Goal: Task Accomplishment & Management: Use online tool/utility

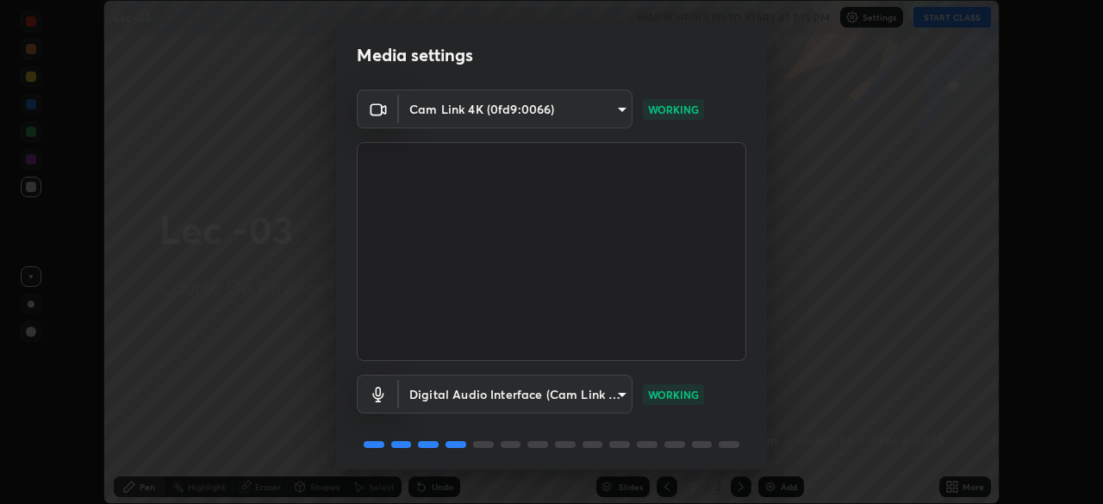
scroll to position [61, 0]
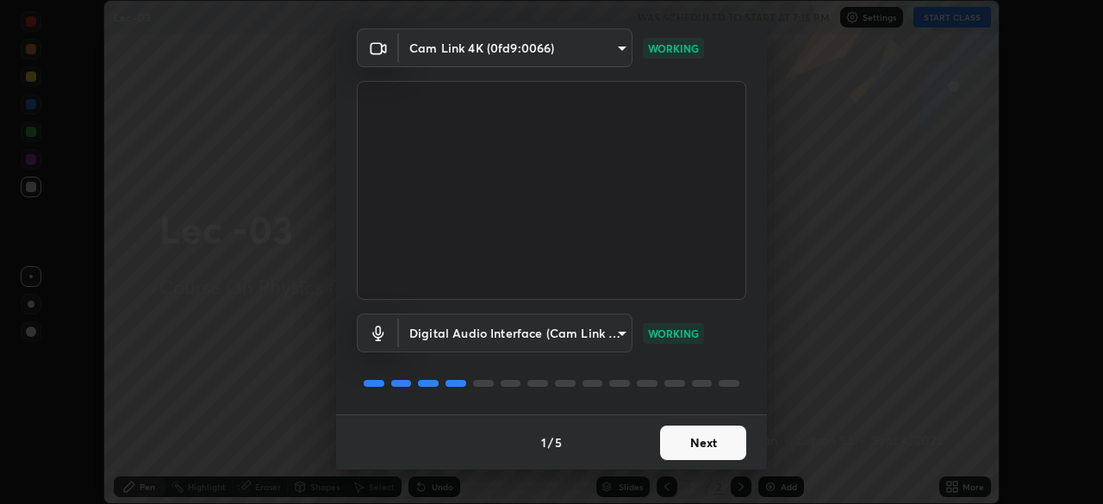
click at [701, 437] on button "Next" at bounding box center [703, 443] width 86 height 34
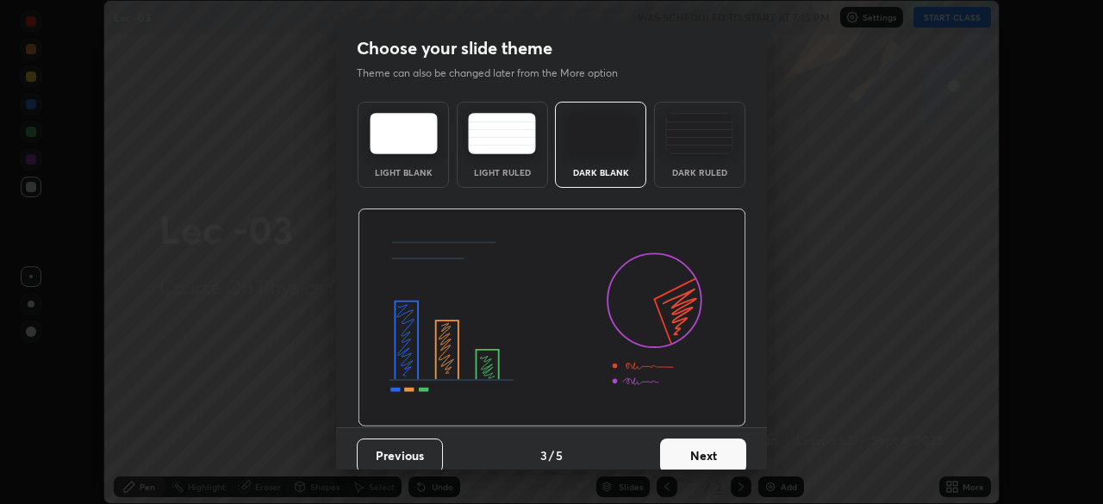
click at [710, 439] on button "Next" at bounding box center [703, 456] width 86 height 34
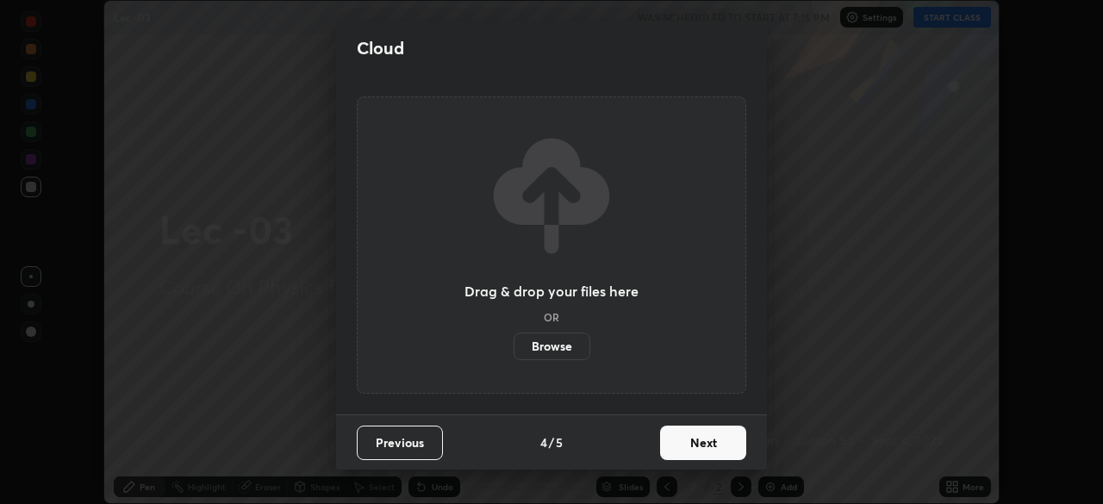
click at [713, 436] on button "Next" at bounding box center [703, 443] width 86 height 34
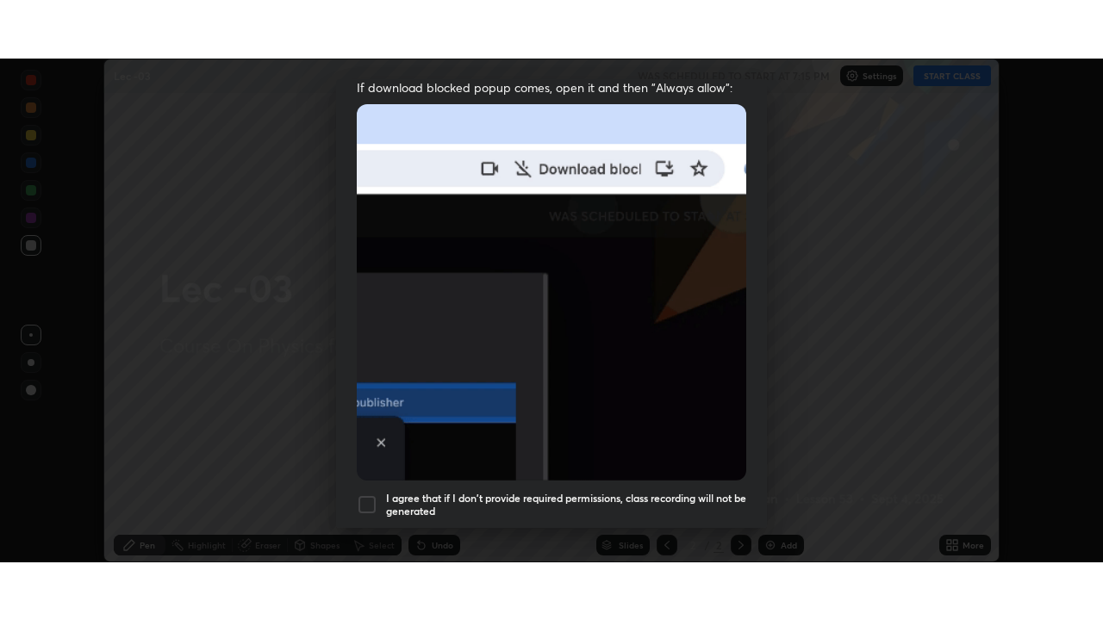
scroll to position [413, 0]
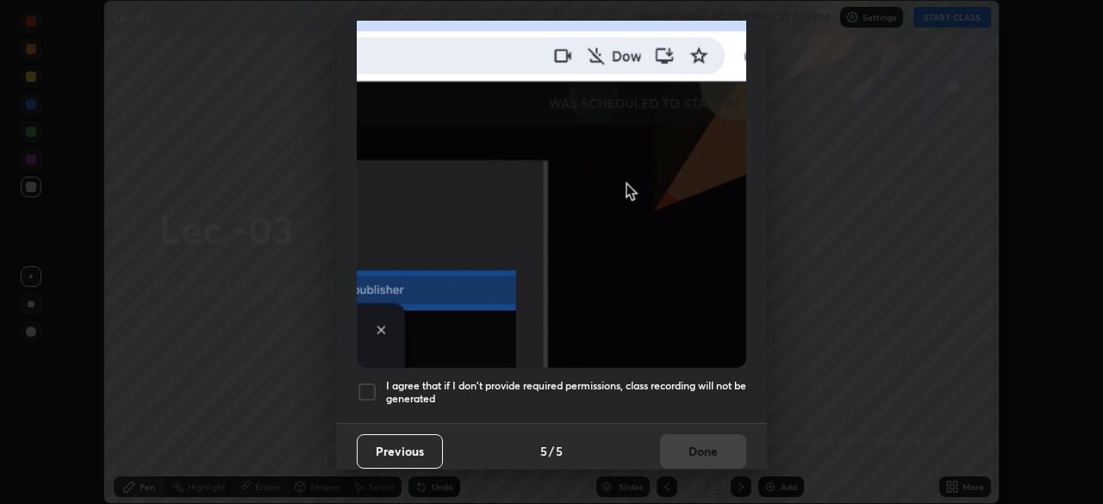
click at [369, 384] on div at bounding box center [367, 392] width 21 height 21
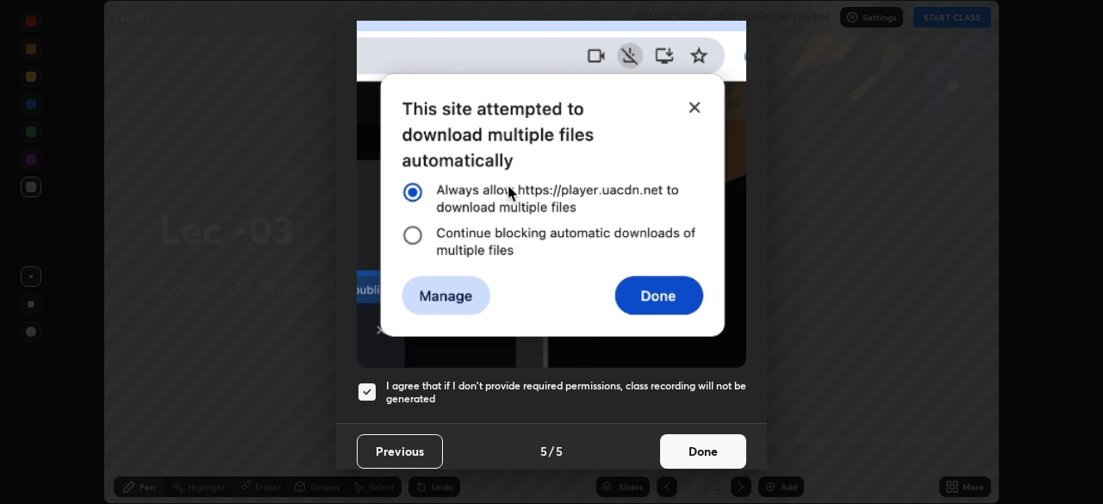
click at [679, 444] on button "Done" at bounding box center [703, 451] width 86 height 34
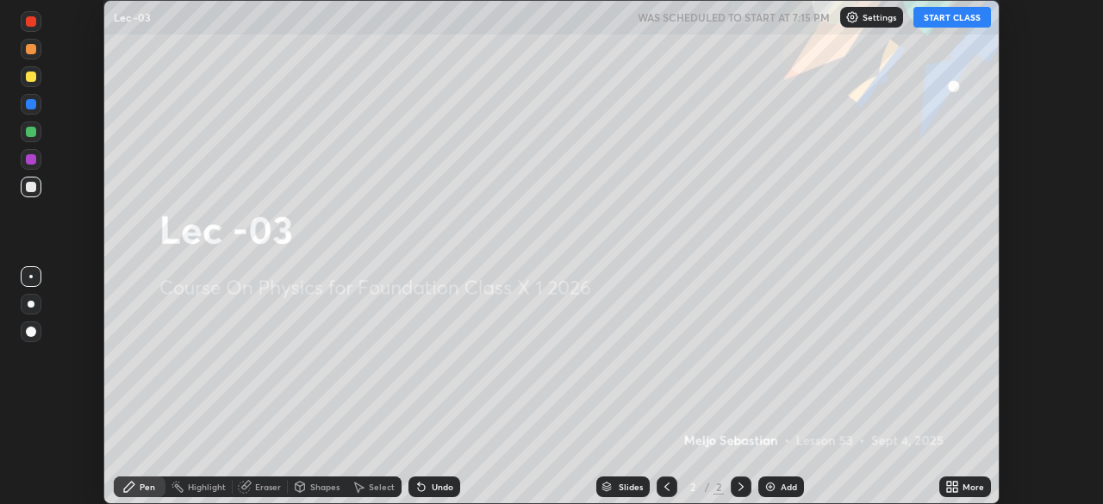
click at [950, 22] on button "START CLASS" at bounding box center [952, 17] width 78 height 21
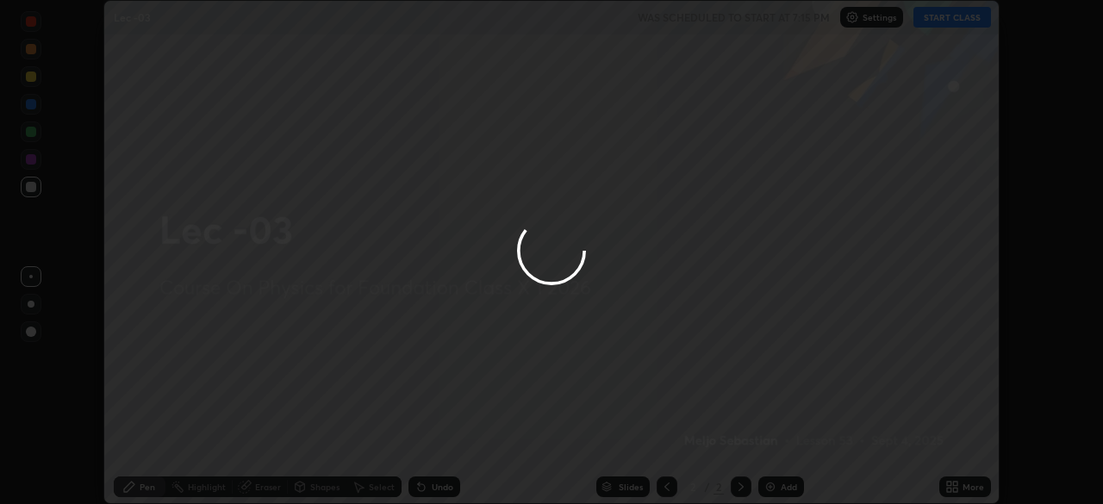
click at [952, 489] on div at bounding box center [551, 252] width 1103 height 504
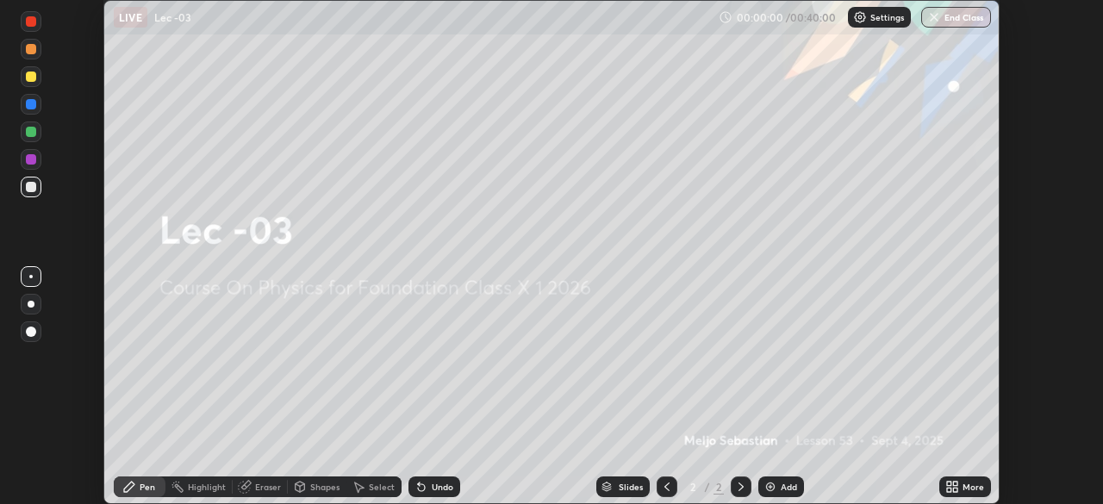
click at [954, 492] on icon at bounding box center [955, 490] width 4 height 4
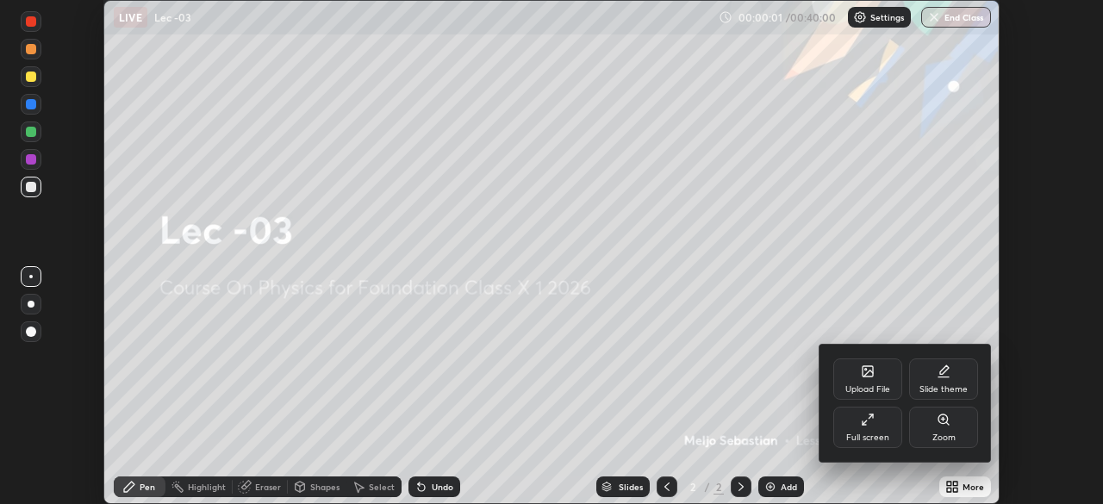
click at [882, 439] on div "Full screen" at bounding box center [867, 437] width 43 height 9
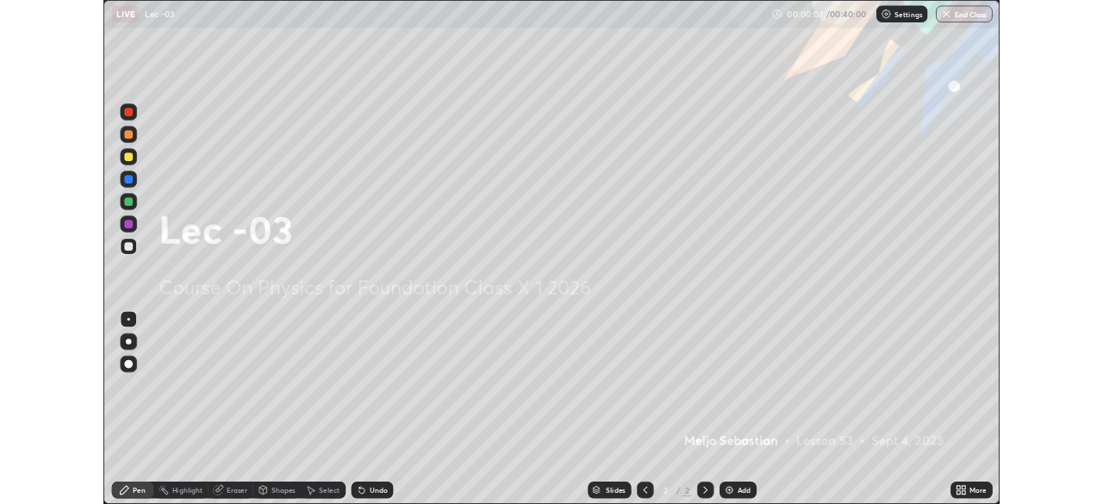
scroll to position [620, 1103]
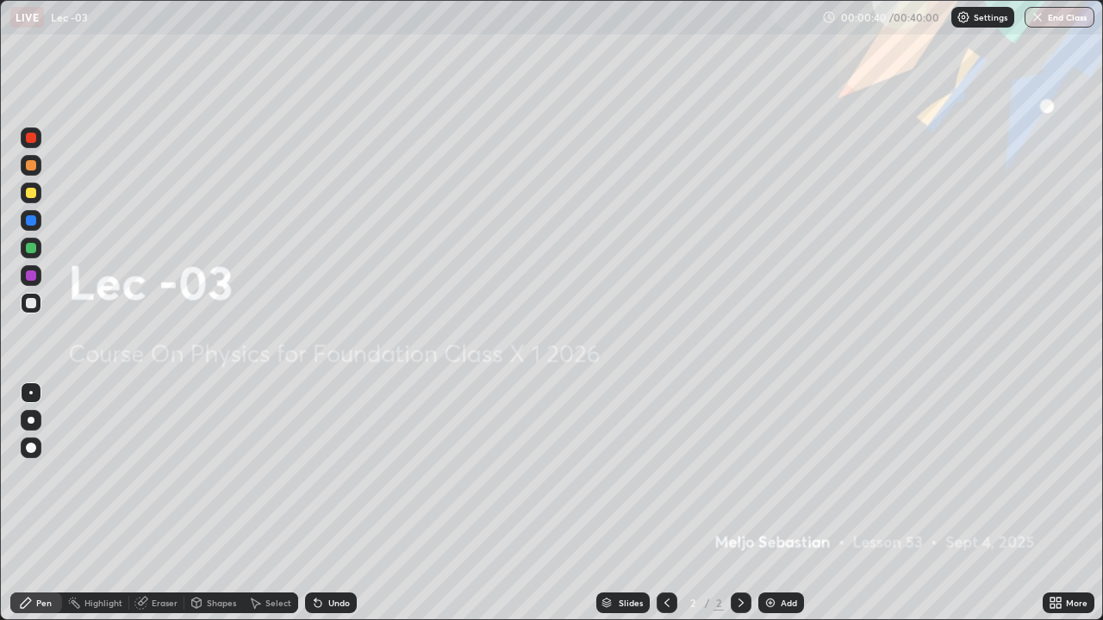
click at [788, 503] on div "Add" at bounding box center [781, 603] width 46 height 21
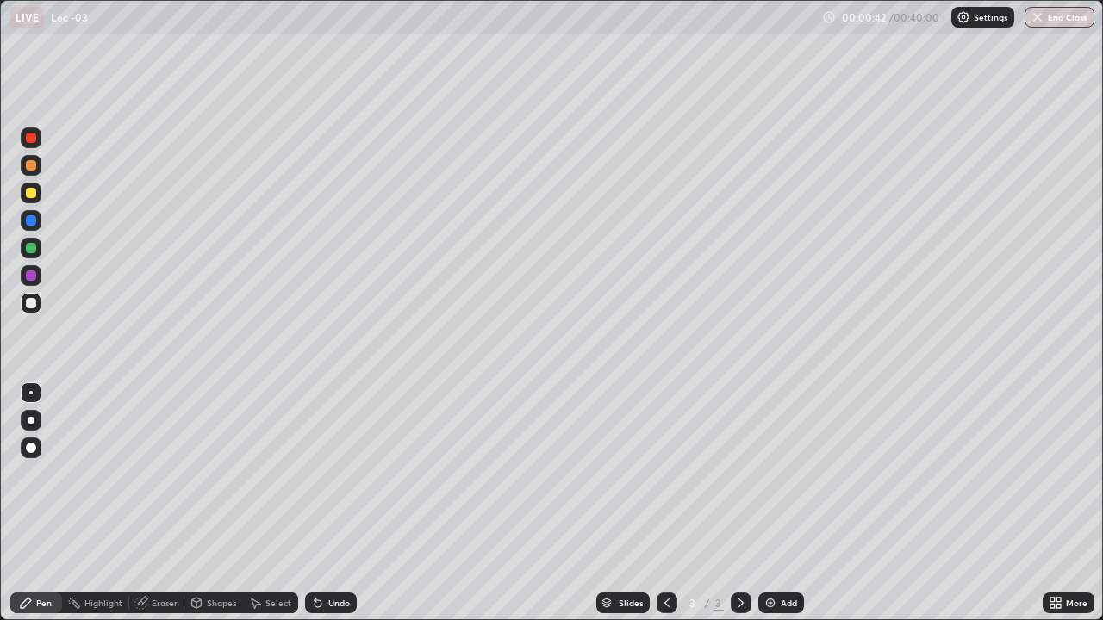
click at [39, 249] on div at bounding box center [31, 248] width 21 height 21
click at [22, 255] on div at bounding box center [31, 248] width 21 height 28
click at [28, 215] on div at bounding box center [31, 220] width 10 height 10
click at [202, 503] on icon at bounding box center [197, 603] width 14 height 14
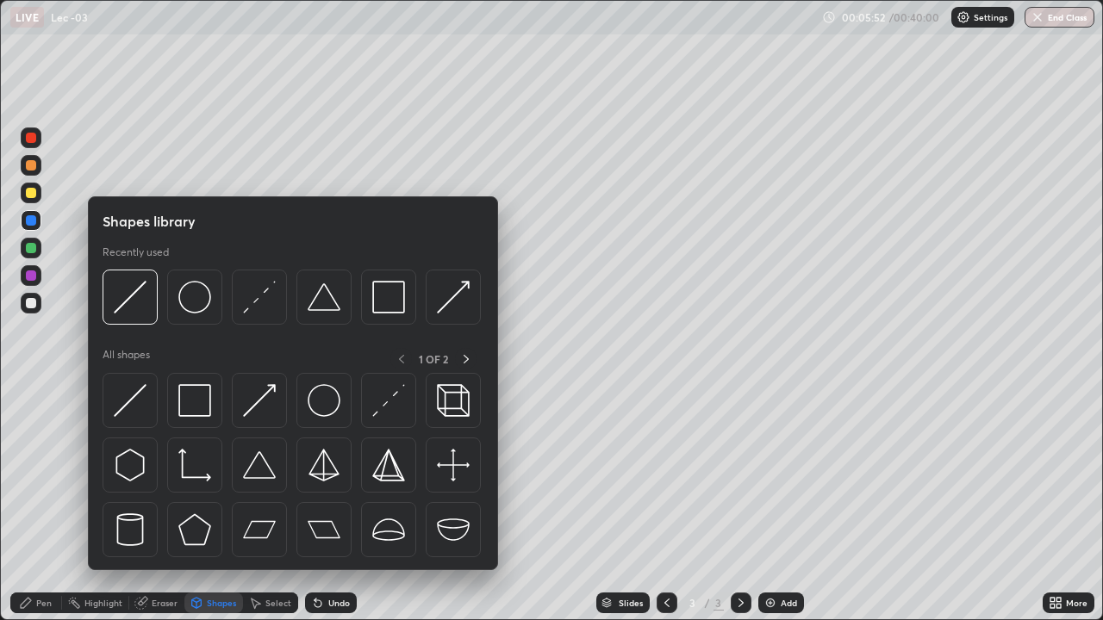
click at [148, 503] on div "Eraser" at bounding box center [156, 603] width 55 height 21
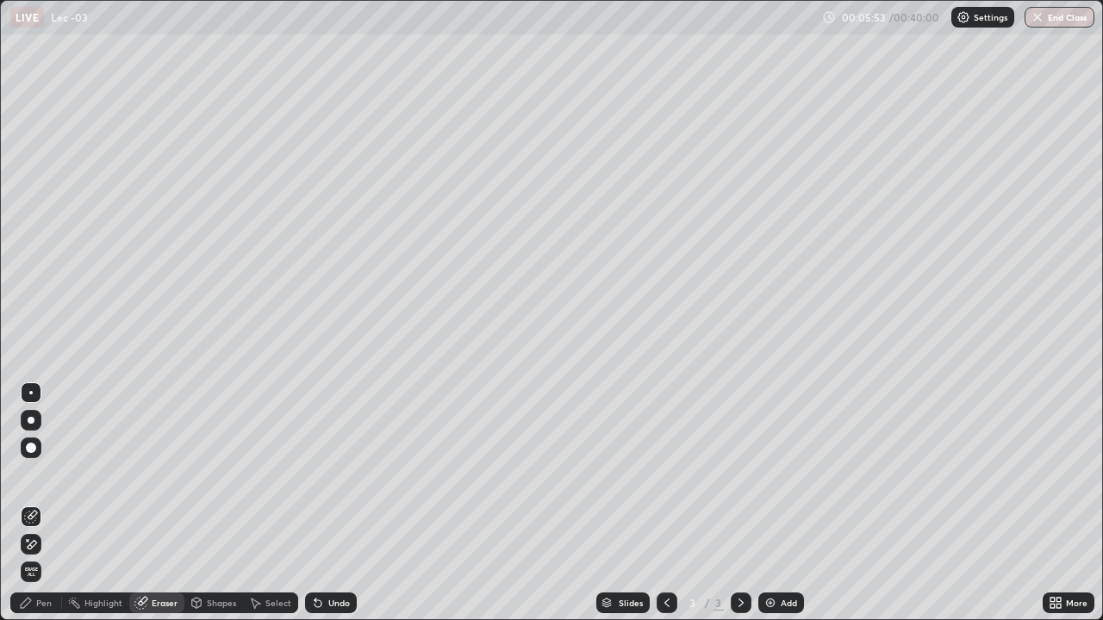
click at [275, 503] on div "Select" at bounding box center [278, 603] width 26 height 9
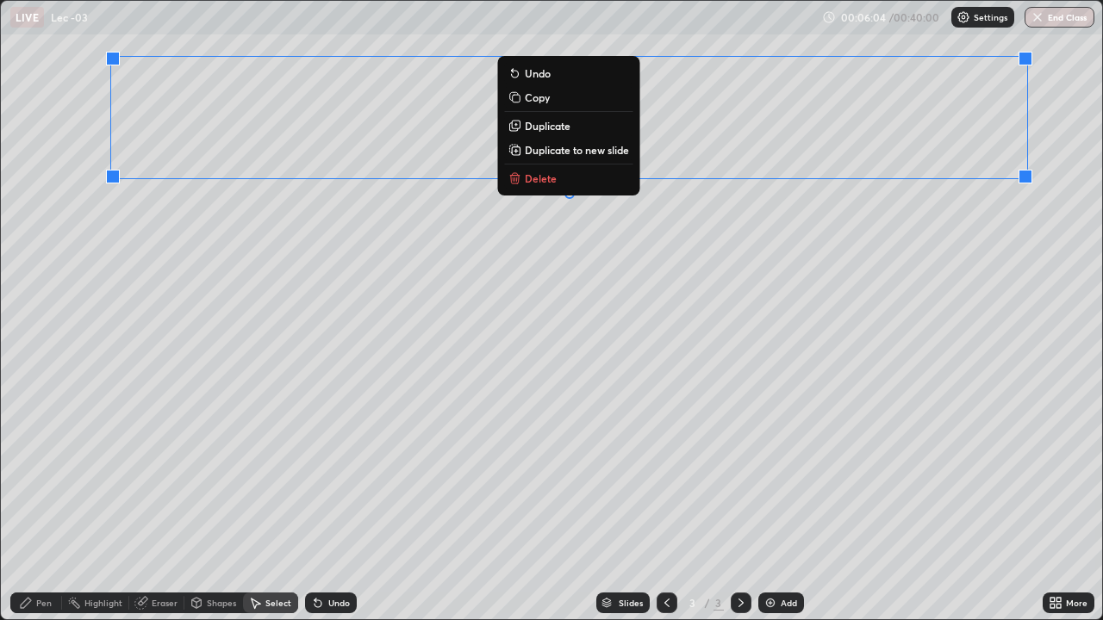
click at [40, 503] on div "Pen" at bounding box center [44, 603] width 16 height 9
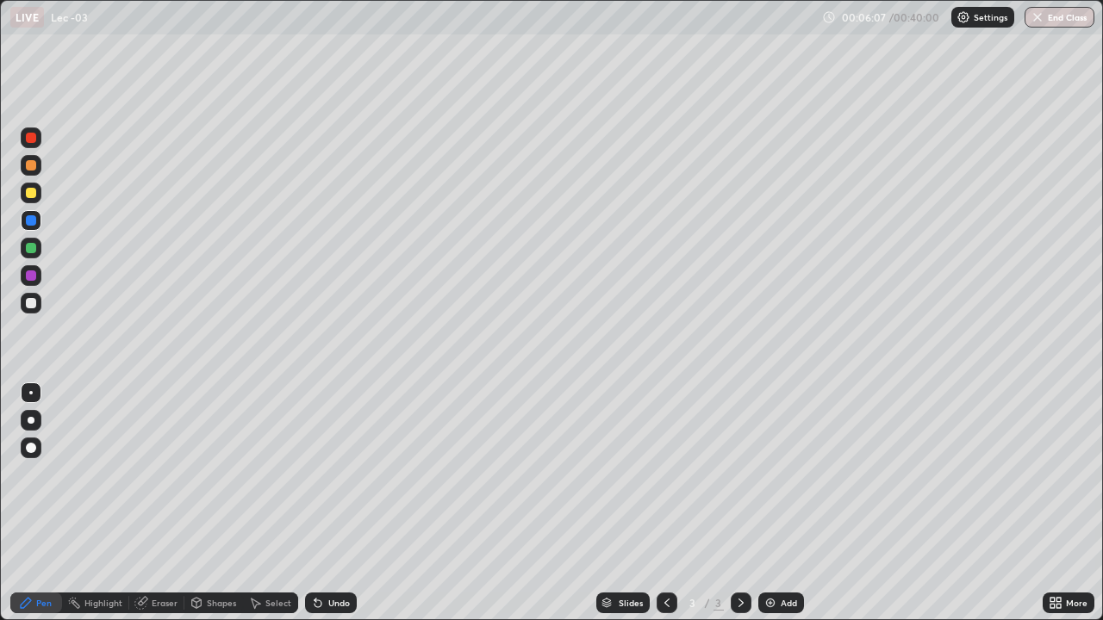
click at [29, 248] on div at bounding box center [31, 248] width 10 height 10
click at [25, 192] on div at bounding box center [31, 193] width 21 height 21
click at [34, 280] on div at bounding box center [31, 276] width 10 height 10
click at [27, 306] on div at bounding box center [31, 303] width 10 height 10
click at [329, 503] on div "Undo" at bounding box center [339, 603] width 22 height 9
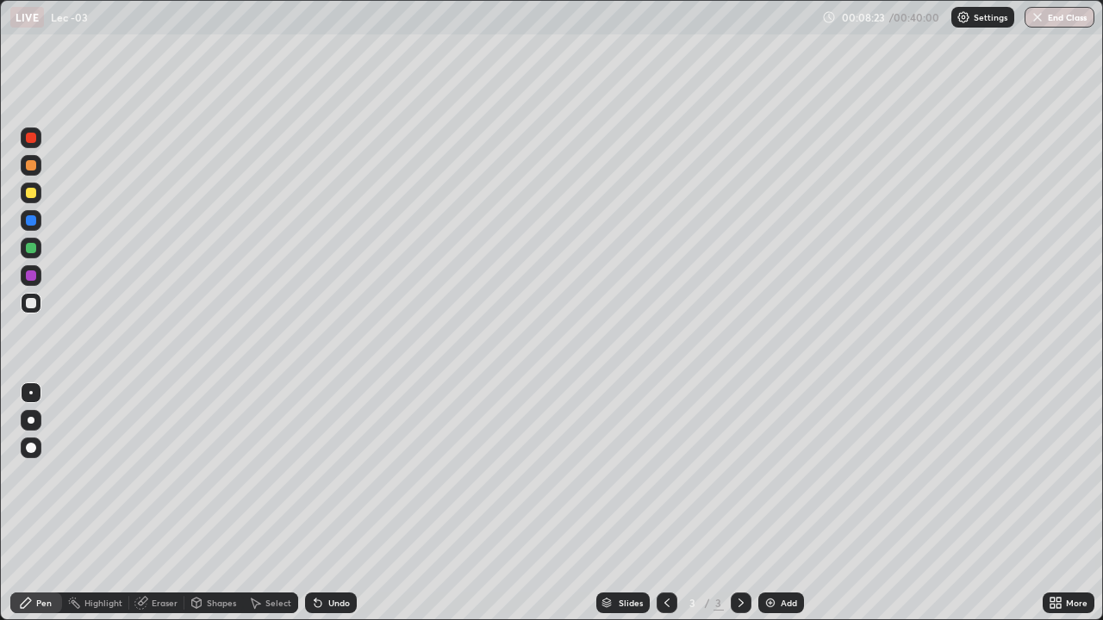
click at [324, 503] on div "Undo" at bounding box center [331, 603] width 52 height 21
click at [315, 503] on icon at bounding box center [317, 604] width 7 height 7
click at [314, 503] on icon at bounding box center [317, 604] width 7 height 7
click at [315, 503] on icon at bounding box center [317, 604] width 7 height 7
click at [319, 503] on icon at bounding box center [318, 603] width 14 height 14
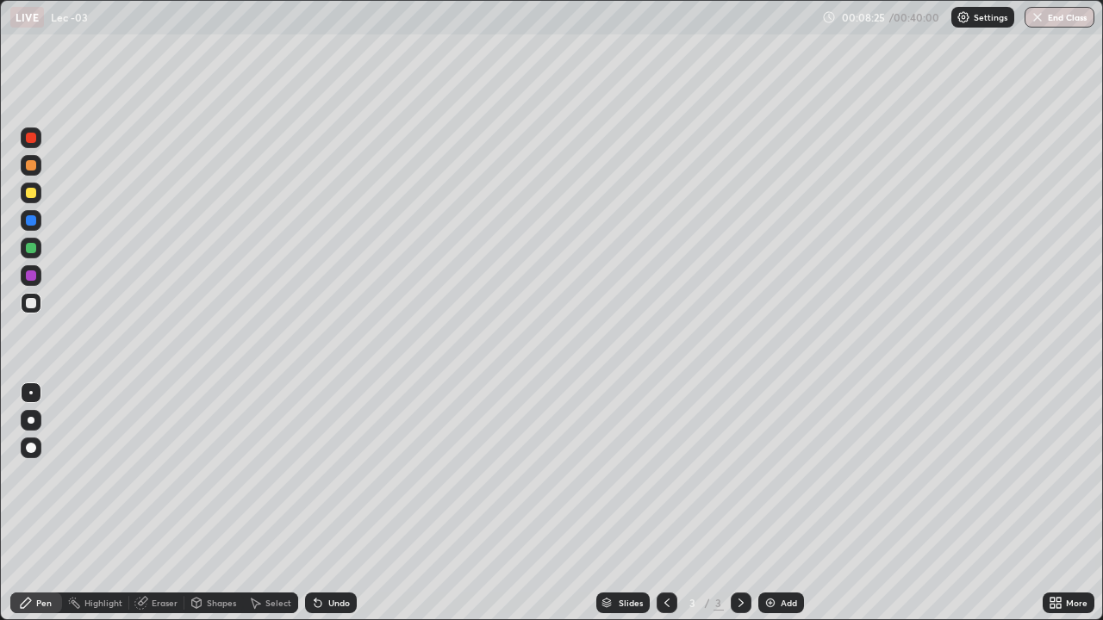
click at [323, 503] on div "Undo" at bounding box center [331, 603] width 52 height 21
click at [328, 503] on div "Undo" at bounding box center [339, 603] width 22 height 9
click at [324, 503] on div "Undo" at bounding box center [331, 603] width 52 height 21
click at [328, 503] on div "Undo" at bounding box center [339, 603] width 22 height 9
click at [329, 503] on div "Undo" at bounding box center [339, 603] width 22 height 9
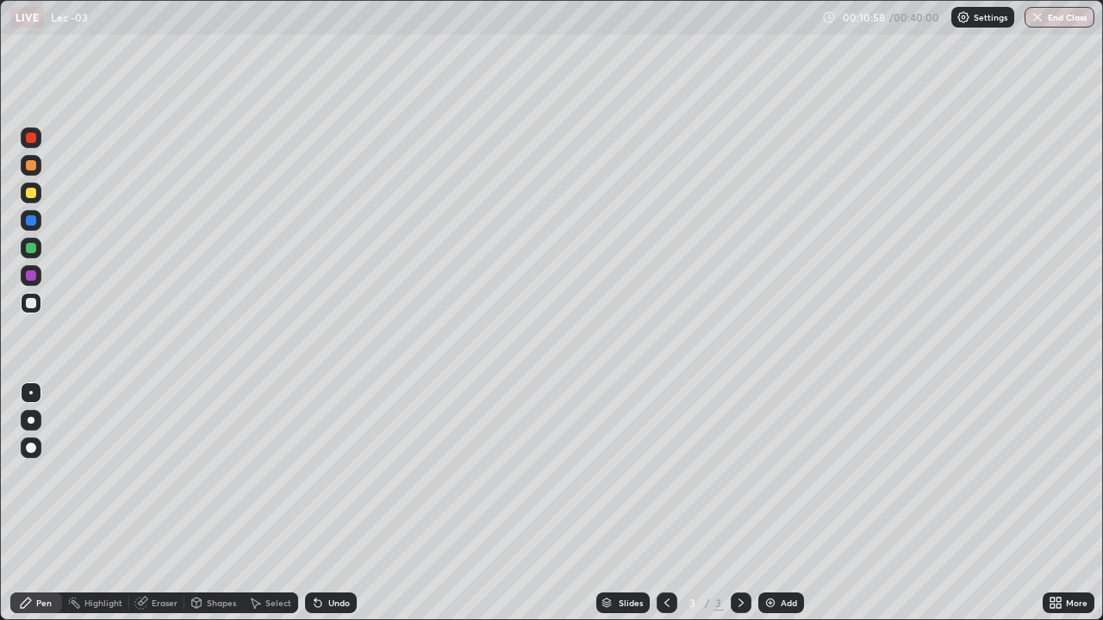
click at [29, 277] on div at bounding box center [31, 276] width 10 height 10
click at [774, 503] on img at bounding box center [770, 603] width 14 height 14
click at [330, 503] on div "Undo" at bounding box center [339, 603] width 22 height 9
click at [658, 503] on div at bounding box center [667, 603] width 21 height 21
click at [272, 503] on div "Select" at bounding box center [278, 603] width 26 height 9
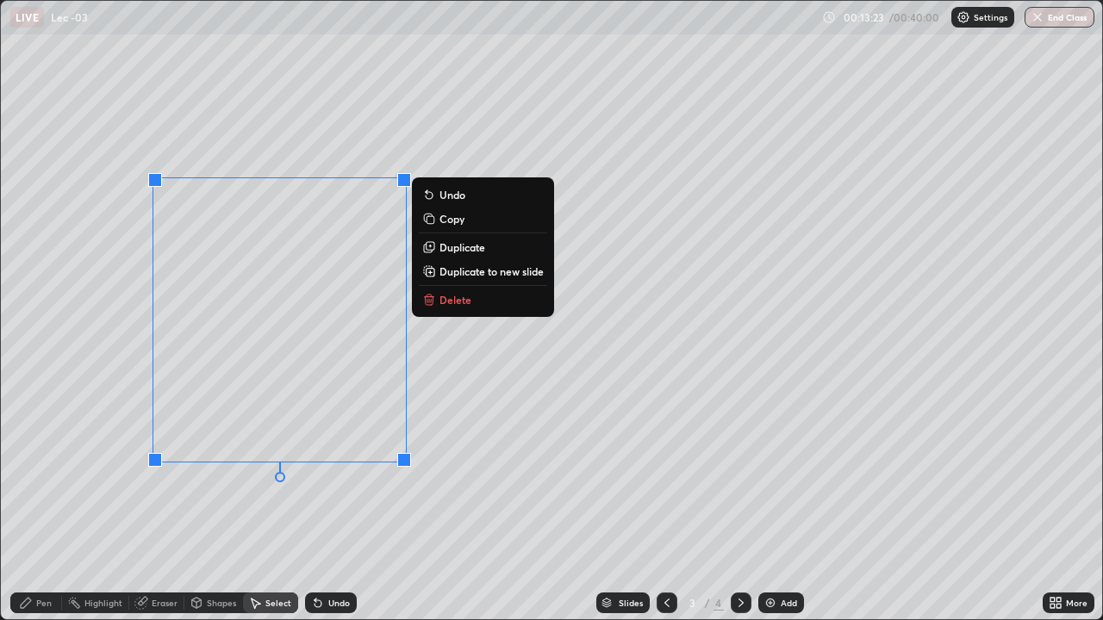
click at [40, 503] on div "Pen" at bounding box center [44, 603] width 16 height 9
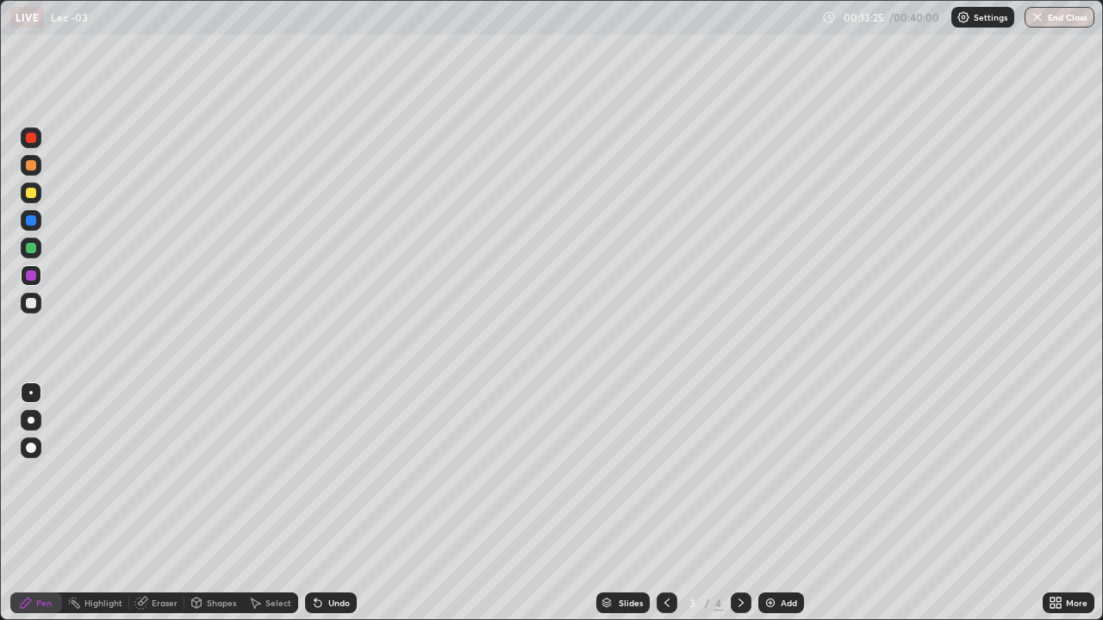
click at [28, 250] on div at bounding box center [31, 248] width 10 height 10
click at [28, 305] on div at bounding box center [31, 303] width 10 height 10
click at [741, 503] on icon at bounding box center [741, 603] width 14 height 14
click at [319, 503] on icon at bounding box center [318, 603] width 14 height 14
click at [274, 503] on div "Select" at bounding box center [278, 603] width 26 height 9
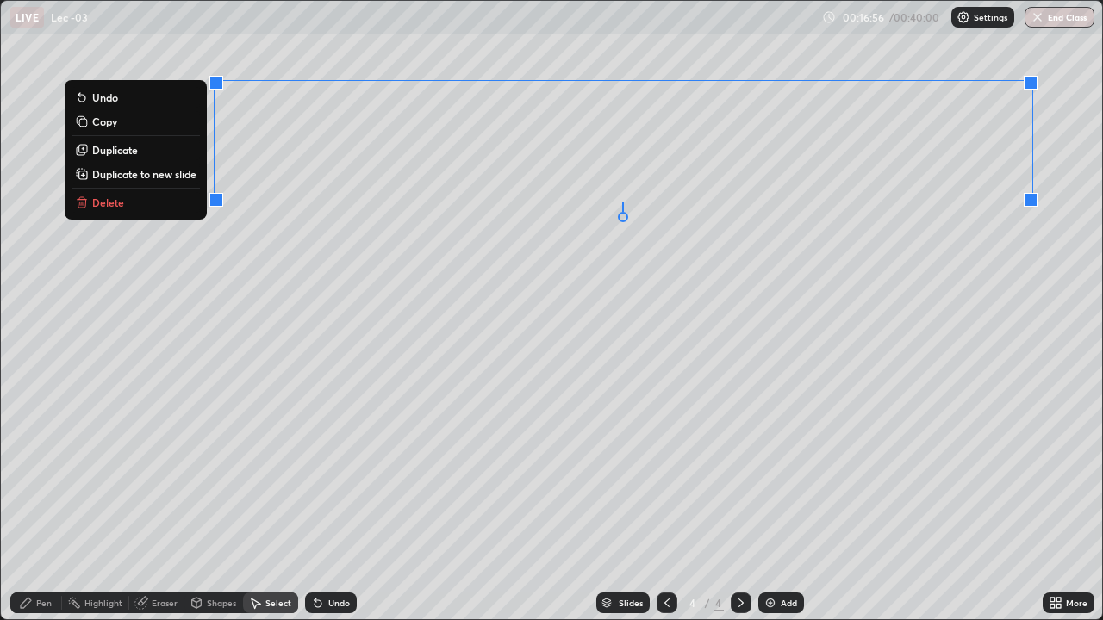
click at [40, 503] on div "Pen" at bounding box center [44, 603] width 16 height 9
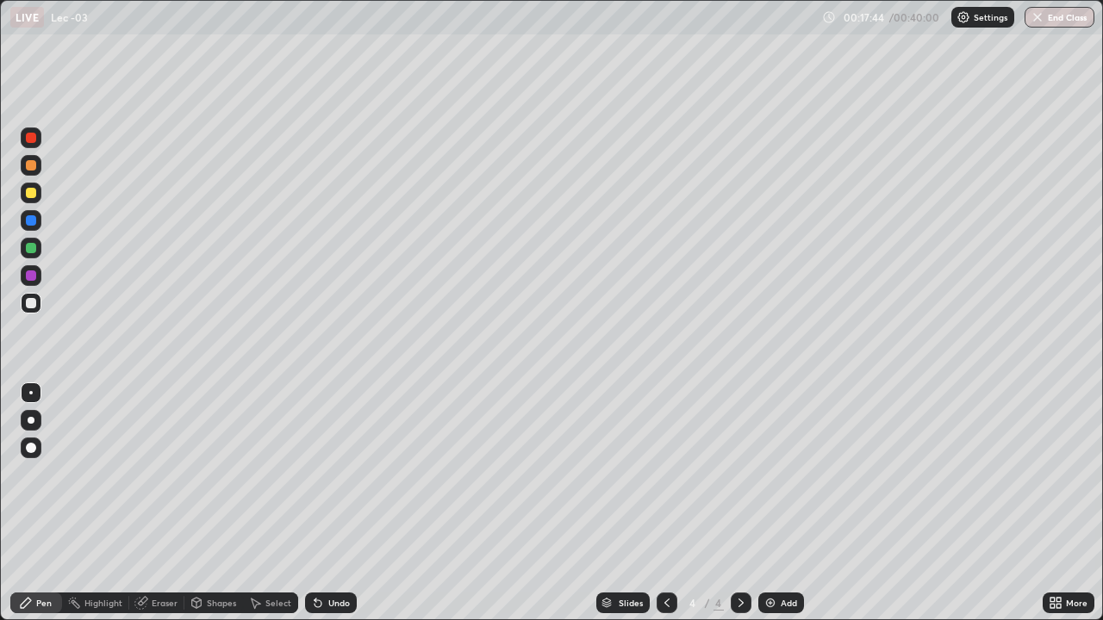
click at [37, 256] on div at bounding box center [31, 248] width 21 height 21
click at [329, 503] on div "Undo" at bounding box center [339, 603] width 22 height 9
click at [328, 503] on div "Undo" at bounding box center [339, 603] width 22 height 9
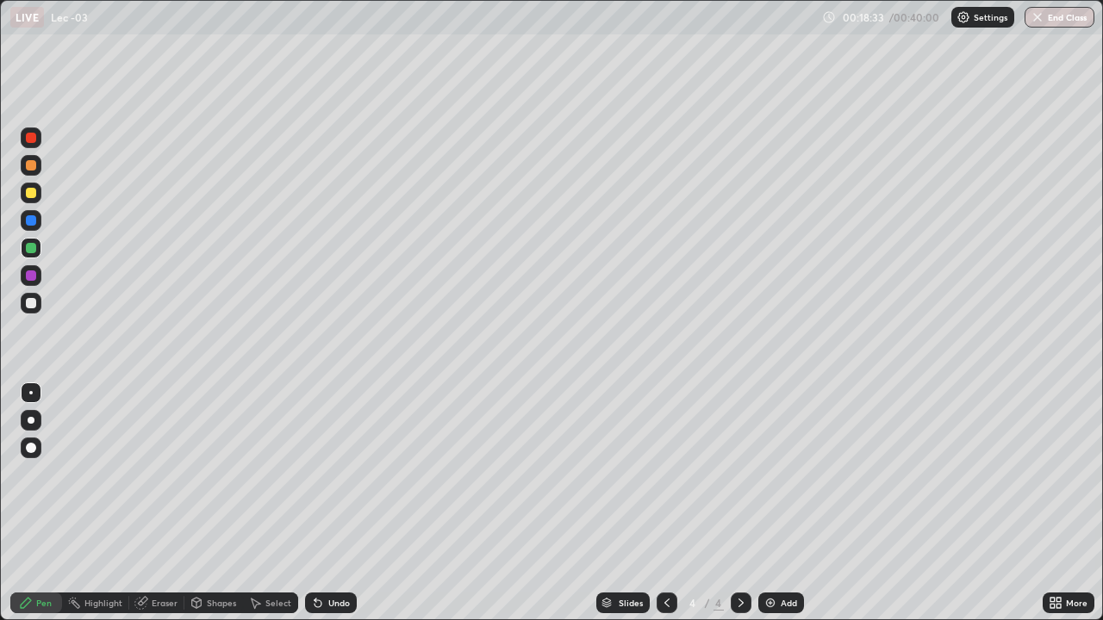
click at [323, 503] on div "Undo" at bounding box center [331, 603] width 52 height 21
click at [315, 503] on icon at bounding box center [317, 604] width 7 height 7
click at [323, 503] on div "Undo" at bounding box center [331, 603] width 52 height 21
click at [314, 503] on icon at bounding box center [315, 600] width 2 height 2
click at [311, 503] on icon at bounding box center [318, 603] width 14 height 14
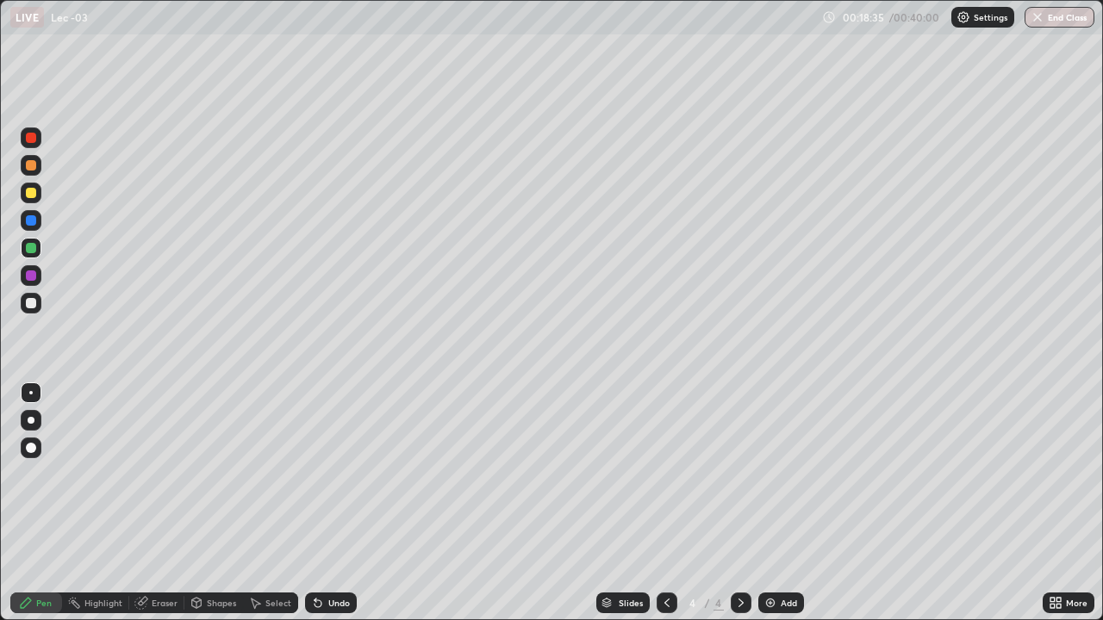
click at [314, 503] on icon at bounding box center [317, 604] width 7 height 7
click at [328, 503] on div "Undo" at bounding box center [339, 603] width 22 height 9
click at [325, 503] on div "Undo" at bounding box center [331, 603] width 52 height 21
click at [324, 503] on div "Undo" at bounding box center [331, 603] width 52 height 21
click at [321, 503] on icon at bounding box center [318, 603] width 14 height 14
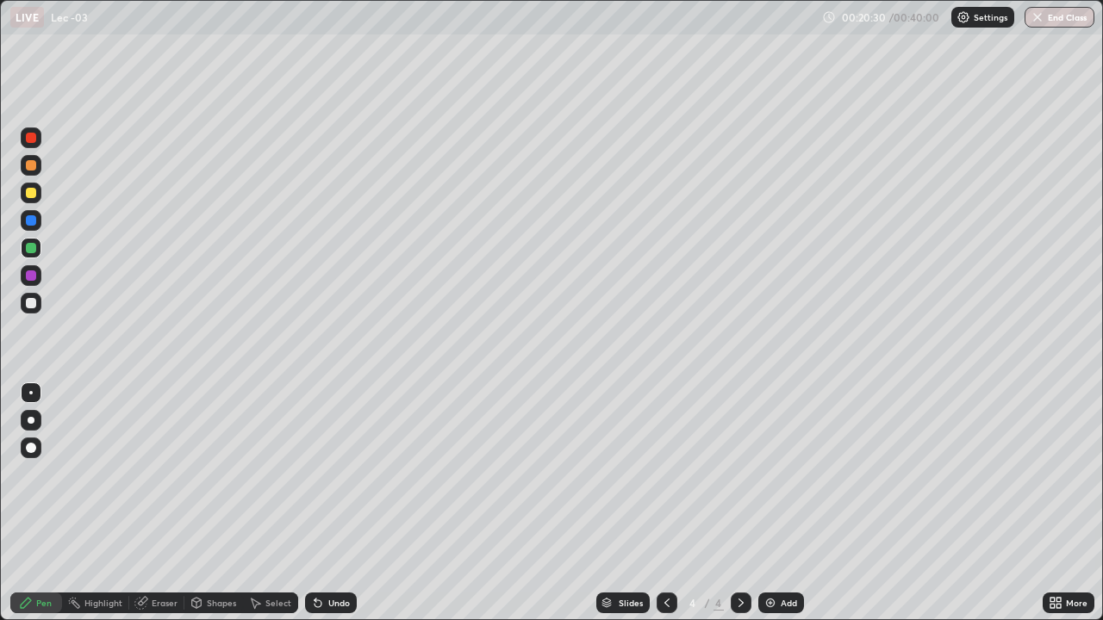
click at [322, 503] on icon at bounding box center [318, 603] width 14 height 14
click at [321, 503] on icon at bounding box center [318, 603] width 14 height 14
click at [324, 503] on div "Undo" at bounding box center [331, 603] width 52 height 21
click at [322, 503] on div "Undo" at bounding box center [327, 603] width 59 height 34
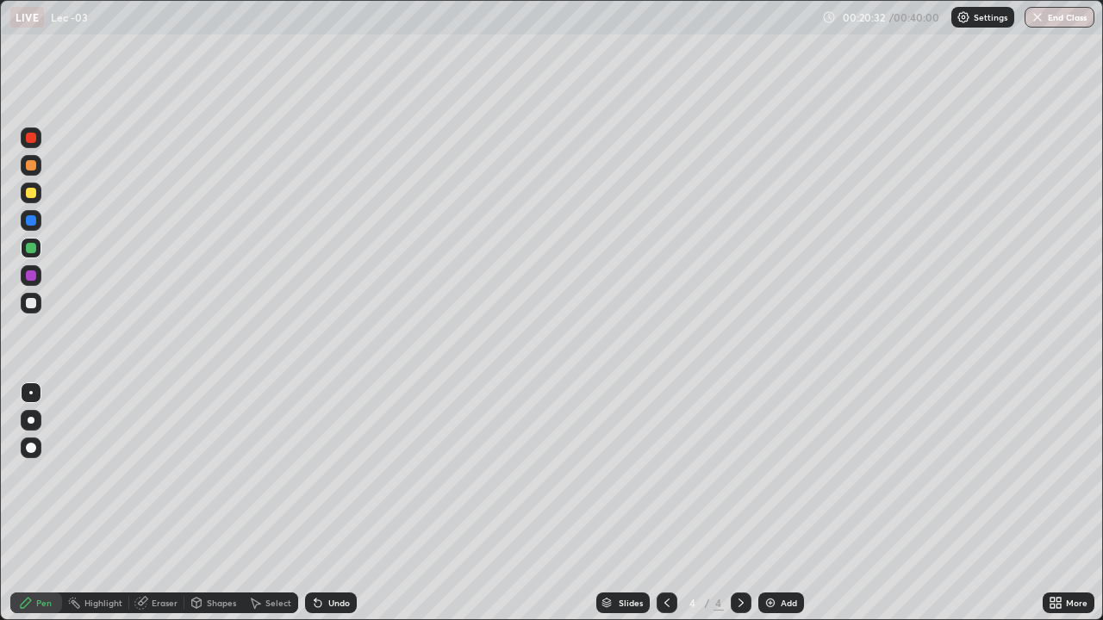
click at [314, 503] on div "Undo" at bounding box center [327, 603] width 59 height 34
click at [315, 503] on div "Undo" at bounding box center [327, 603] width 59 height 34
click at [312, 503] on div "Undo" at bounding box center [327, 603] width 59 height 34
click at [309, 503] on div "Undo" at bounding box center [327, 603] width 59 height 34
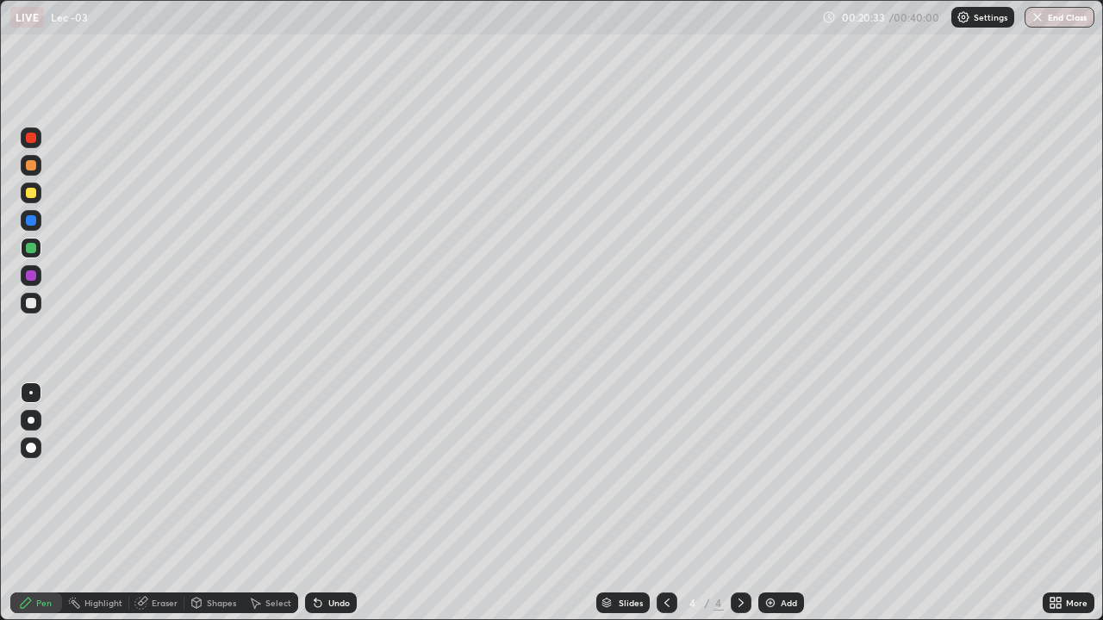
click at [308, 503] on div "Undo" at bounding box center [327, 603] width 59 height 34
click at [321, 503] on icon at bounding box center [318, 603] width 14 height 14
click at [322, 503] on div "Undo" at bounding box center [331, 603] width 52 height 21
click at [320, 503] on icon at bounding box center [318, 603] width 14 height 14
click at [317, 503] on icon at bounding box center [317, 604] width 7 height 7
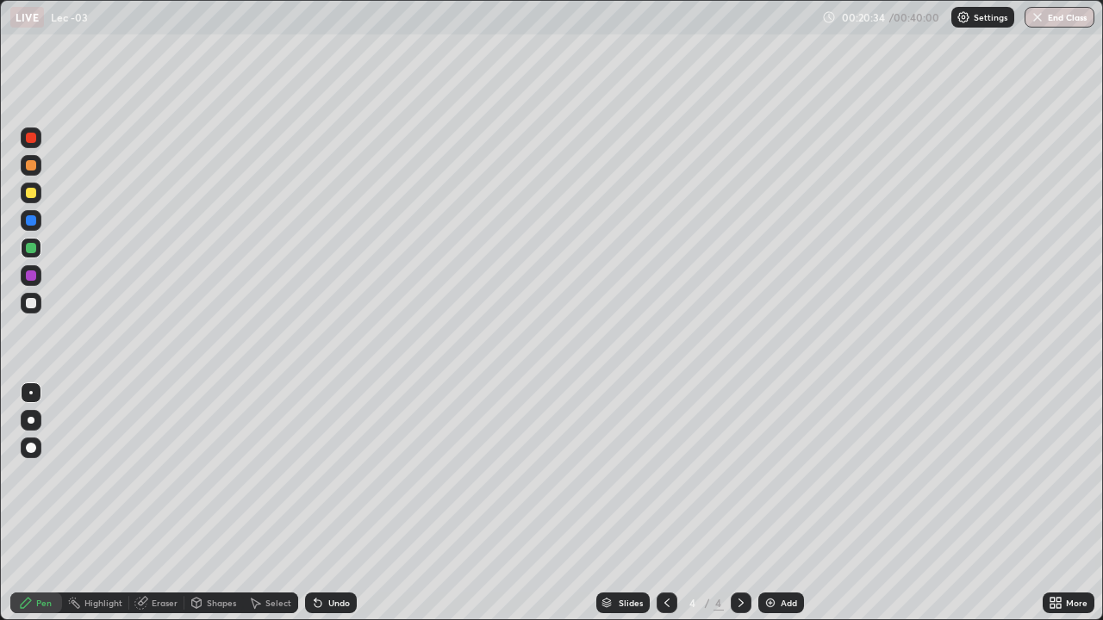
click at [317, 503] on icon at bounding box center [317, 604] width 7 height 7
click at [318, 503] on icon at bounding box center [317, 604] width 7 height 7
click at [317, 503] on icon at bounding box center [317, 604] width 7 height 7
click at [146, 503] on icon at bounding box center [142, 601] width 9 height 9
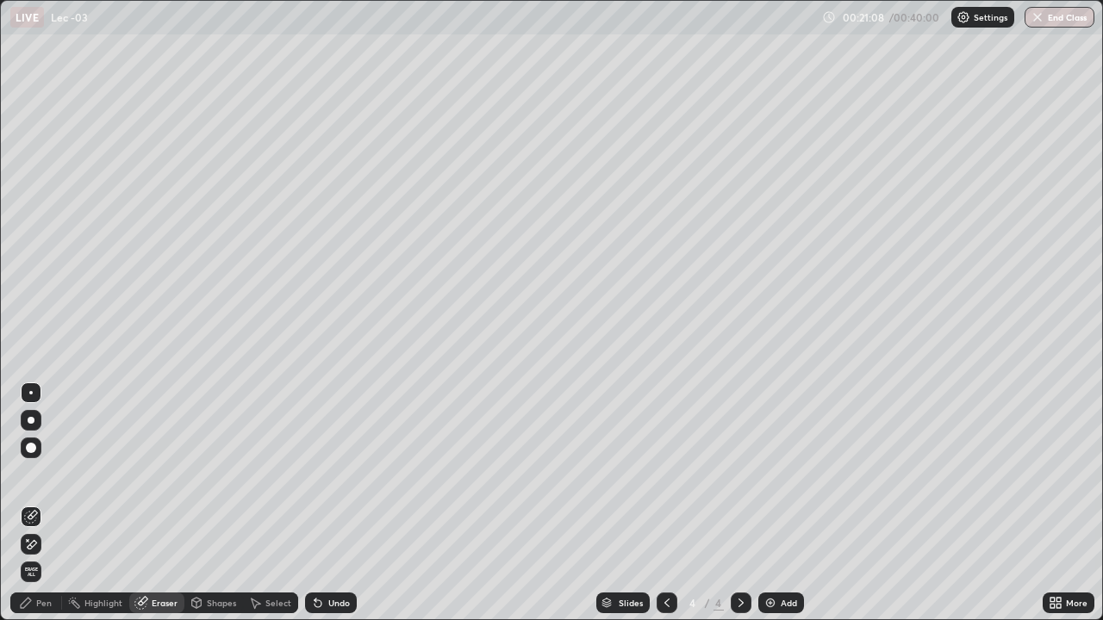
click at [44, 503] on div "Pen" at bounding box center [44, 603] width 16 height 9
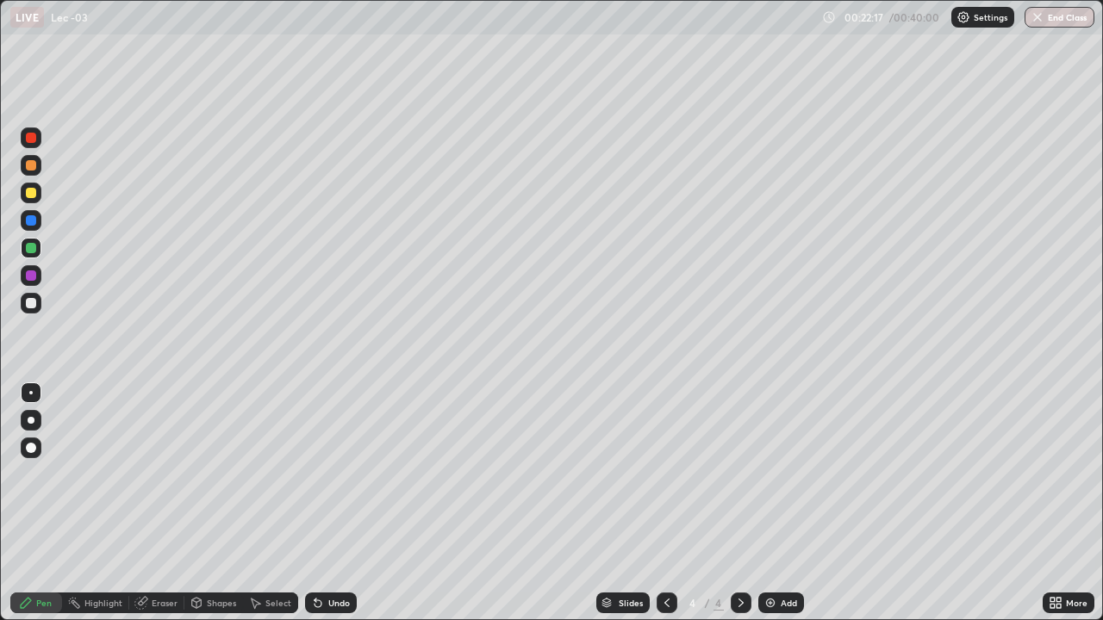
click at [328, 503] on div "Undo" at bounding box center [339, 603] width 22 height 9
click at [329, 503] on div "Undo" at bounding box center [339, 603] width 22 height 9
click at [315, 503] on icon at bounding box center [317, 604] width 7 height 7
click at [314, 503] on icon at bounding box center [317, 604] width 7 height 7
click at [315, 503] on icon at bounding box center [317, 604] width 7 height 7
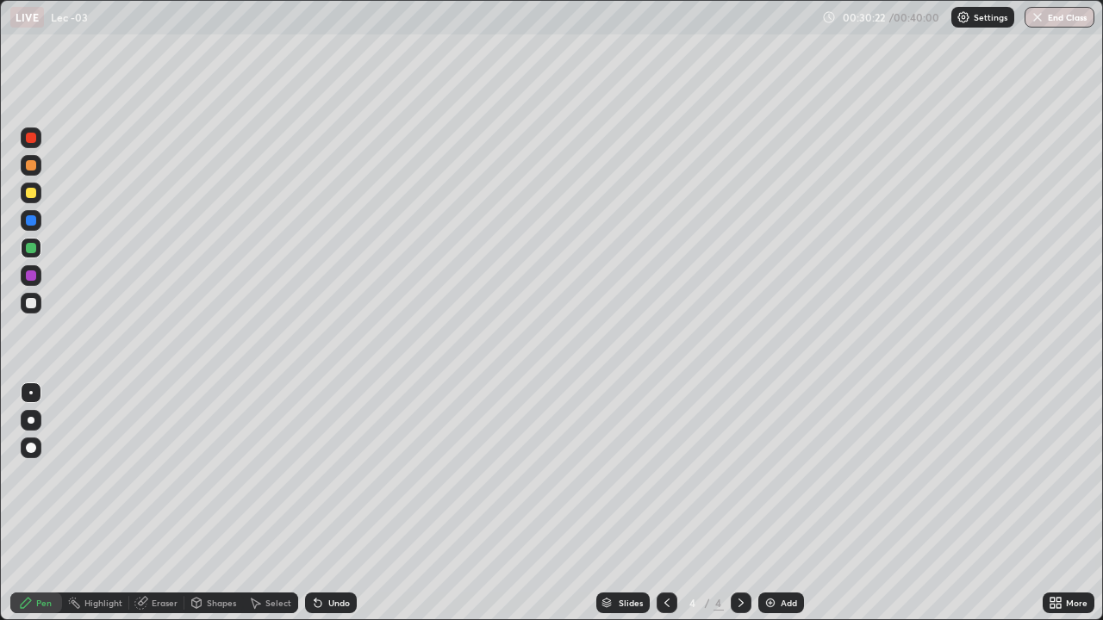
click at [314, 503] on icon at bounding box center [317, 604] width 7 height 7
click at [315, 503] on icon at bounding box center [317, 604] width 7 height 7
click at [314, 503] on icon at bounding box center [317, 604] width 7 height 7
click at [315, 503] on icon at bounding box center [317, 604] width 7 height 7
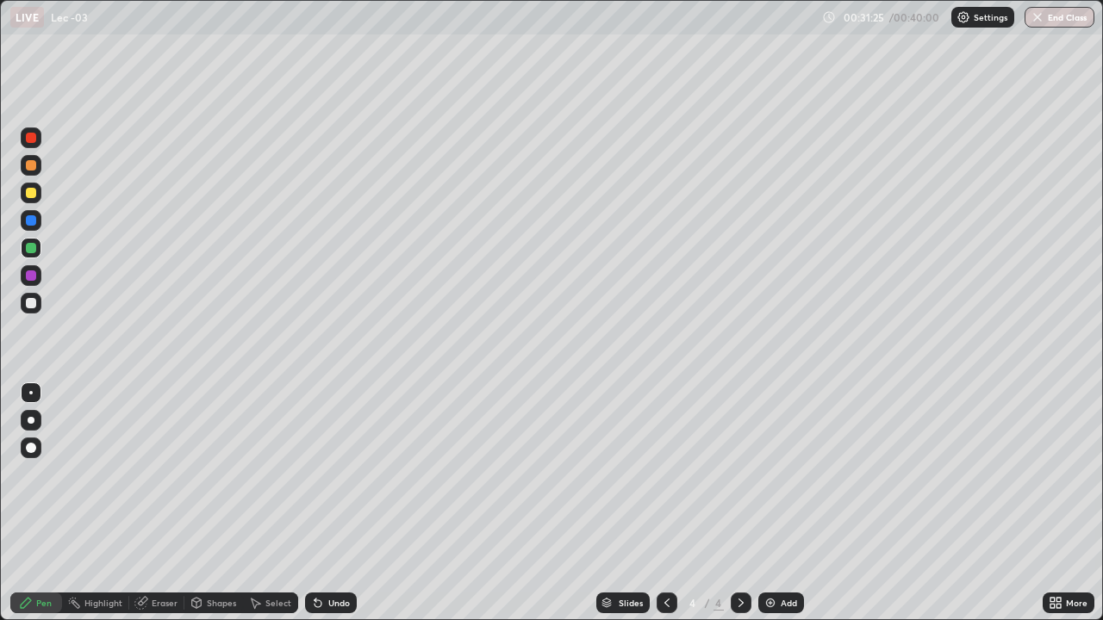
click at [328, 503] on div "Undo" at bounding box center [339, 603] width 22 height 9
click at [321, 503] on icon at bounding box center [318, 603] width 14 height 14
click at [319, 503] on icon at bounding box center [318, 603] width 14 height 14
click at [1075, 15] on button "End Class" at bounding box center [1060, 17] width 68 height 21
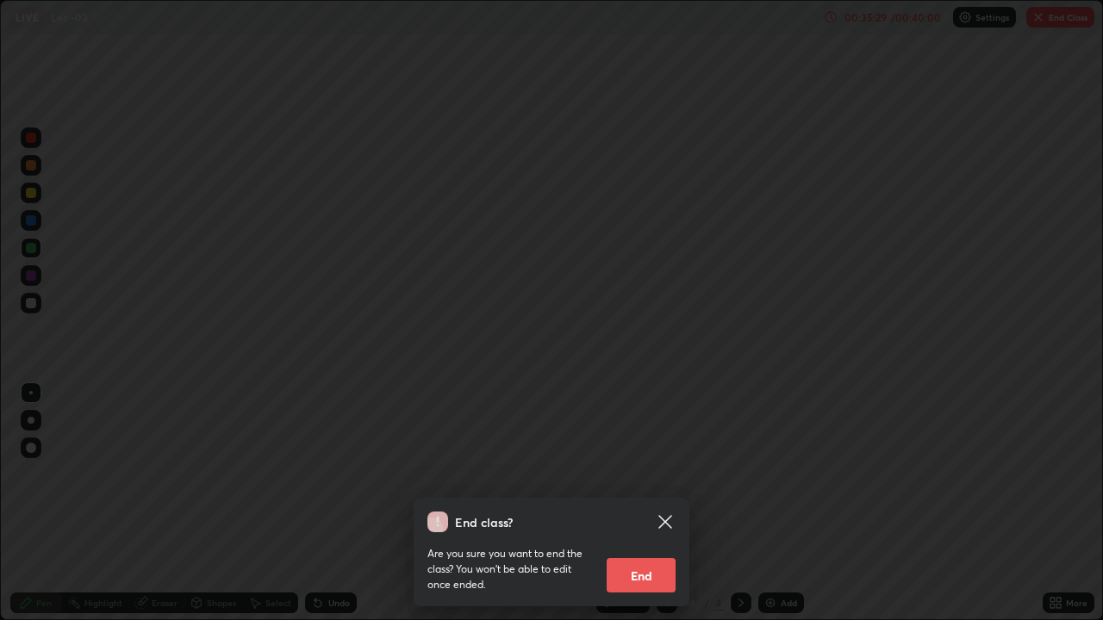
click at [651, 503] on button "End" at bounding box center [641, 575] width 69 height 34
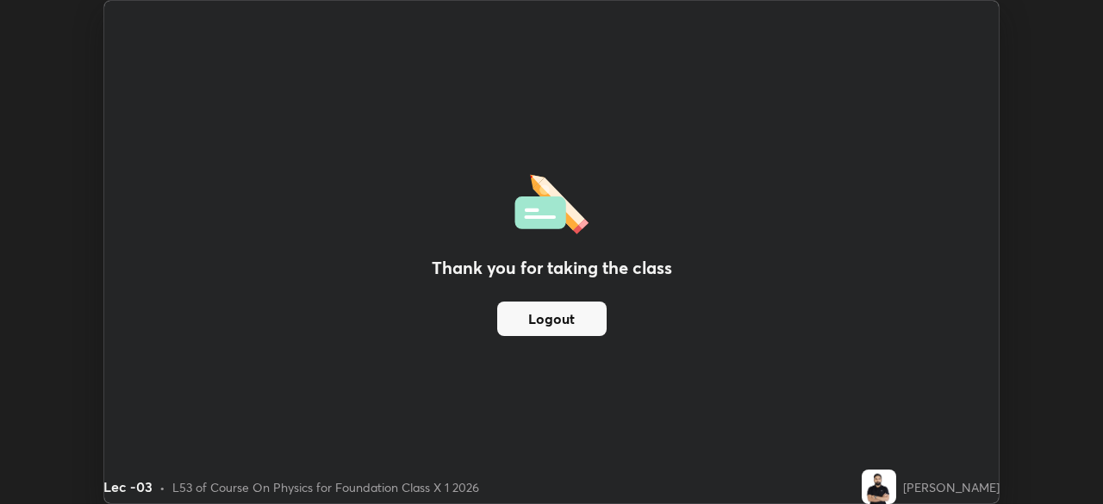
scroll to position [85659, 85060]
